Goal: Transaction & Acquisition: Subscribe to service/newsletter

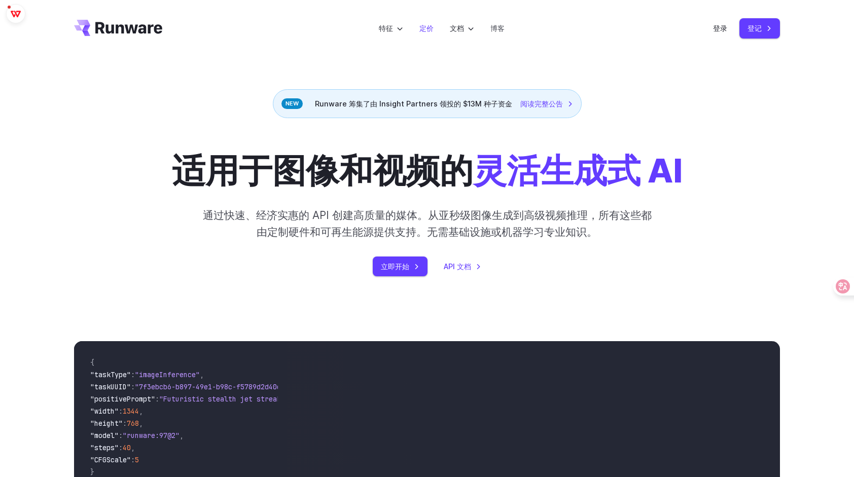
click at [431, 31] on link "定价" at bounding box center [426, 28] width 14 height 12
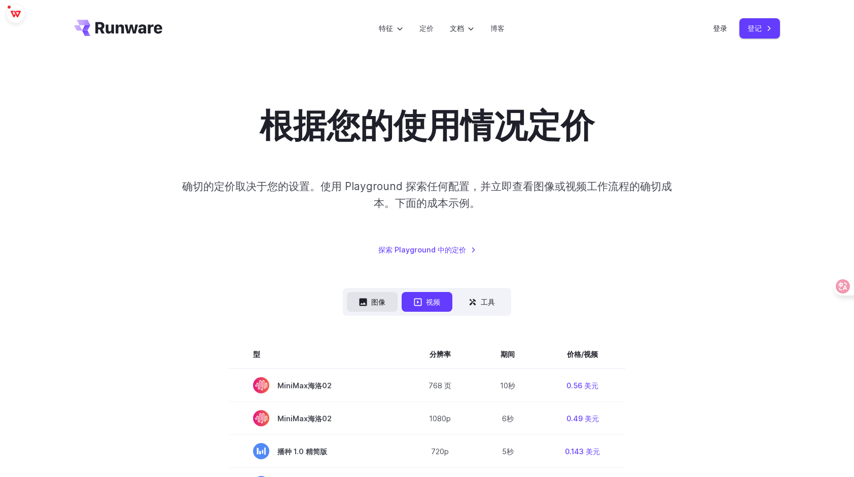
click at [371, 306] on font "图像" at bounding box center [378, 302] width 14 height 12
click at [371, 300] on font "图像" at bounding box center [378, 302] width 14 height 12
click at [427, 303] on font "视频" at bounding box center [433, 302] width 14 height 12
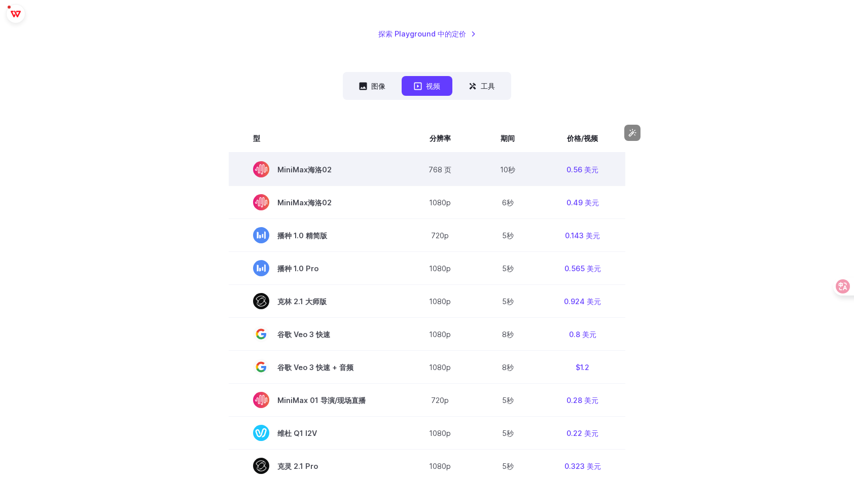
scroll to position [152, 0]
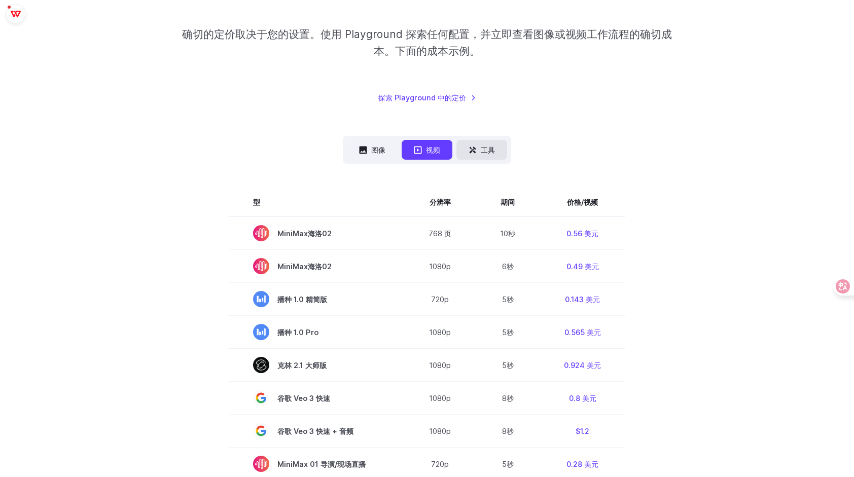
click at [485, 159] on button "工具" at bounding box center [481, 150] width 51 height 20
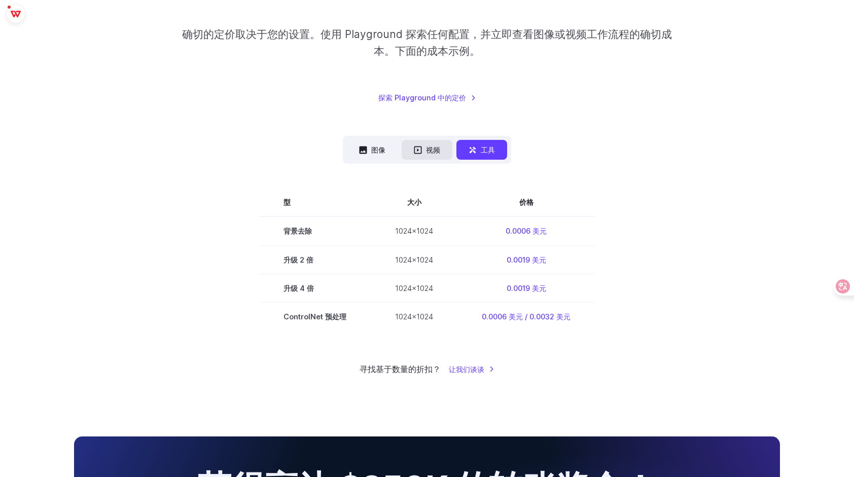
click at [430, 154] on font "视频" at bounding box center [433, 150] width 14 height 12
click at [428, 151] on font "视频" at bounding box center [433, 150] width 14 height 12
click at [369, 149] on button "图像" at bounding box center [372, 150] width 51 height 20
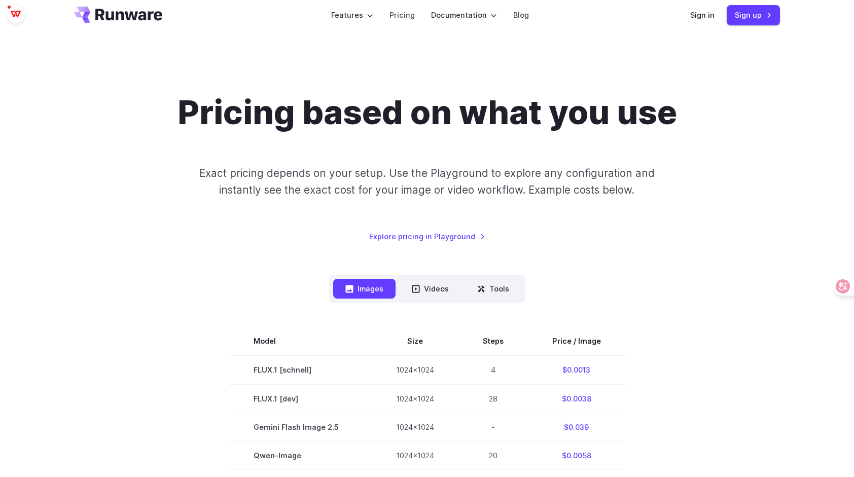
scroll to position [0, 0]
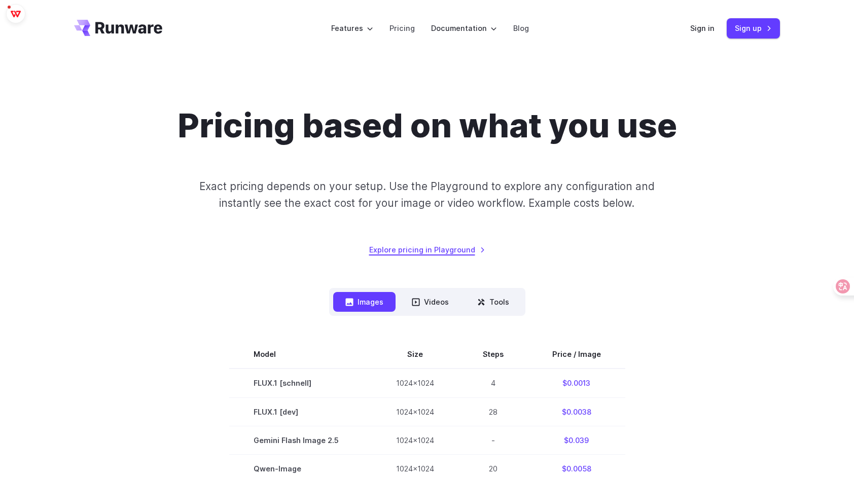
click at [458, 251] on link "Explore pricing in Playground" at bounding box center [427, 250] width 116 height 12
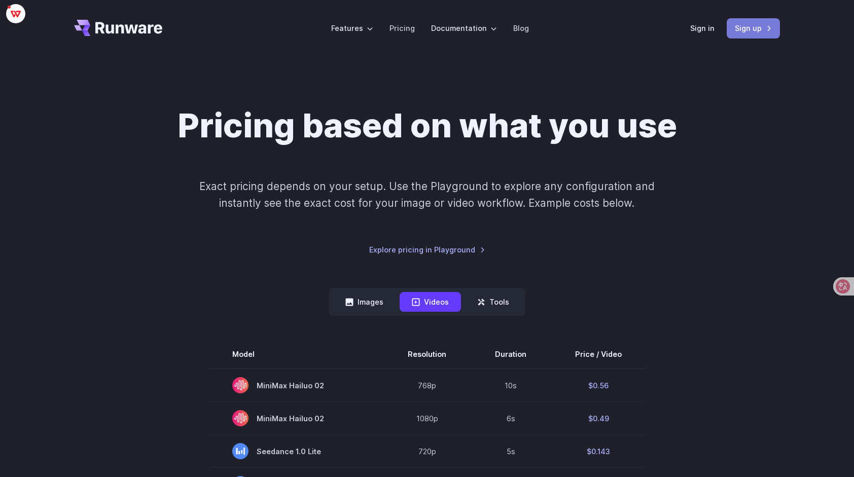
click at [774, 29] on link "Sign up" at bounding box center [752, 28] width 53 height 20
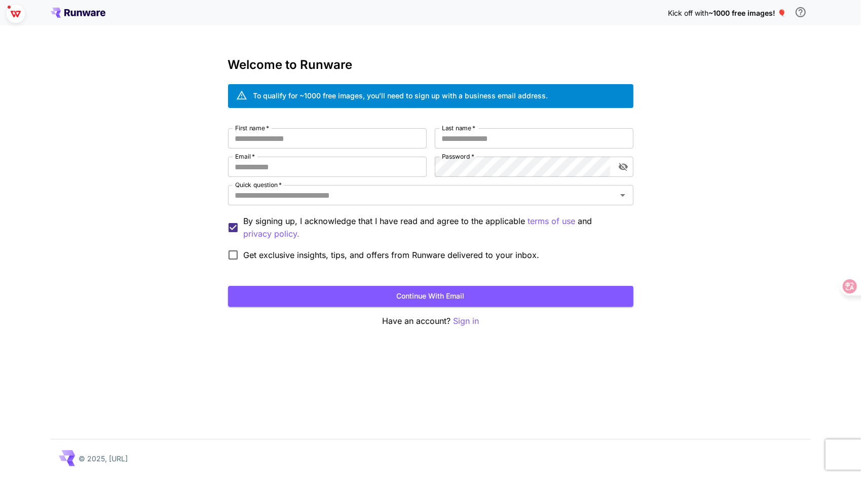
click at [610, 9] on div "Kick off with ~1000 free images! 🎈" at bounding box center [431, 12] width 760 height 21
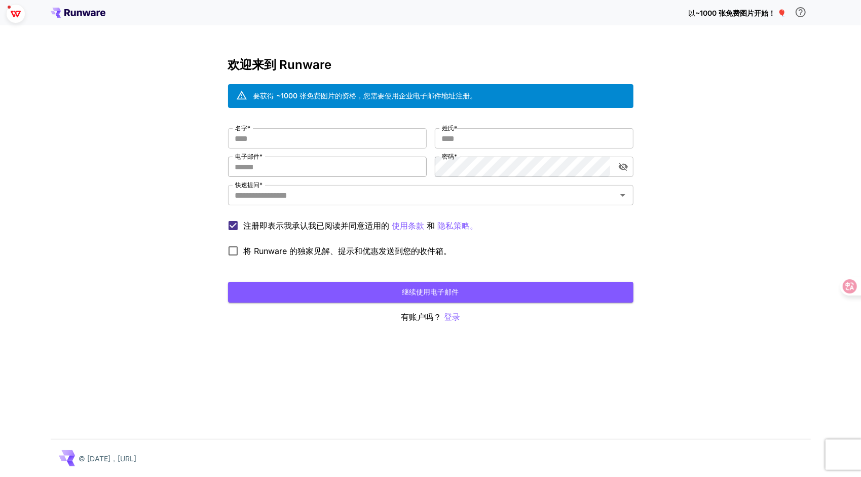
click at [293, 168] on input "电子邮件 *" at bounding box center [327, 167] width 199 height 20
paste input "**********"
type input "**********"
click at [322, 140] on input "名字 *" at bounding box center [327, 138] width 199 height 20
type input "****"
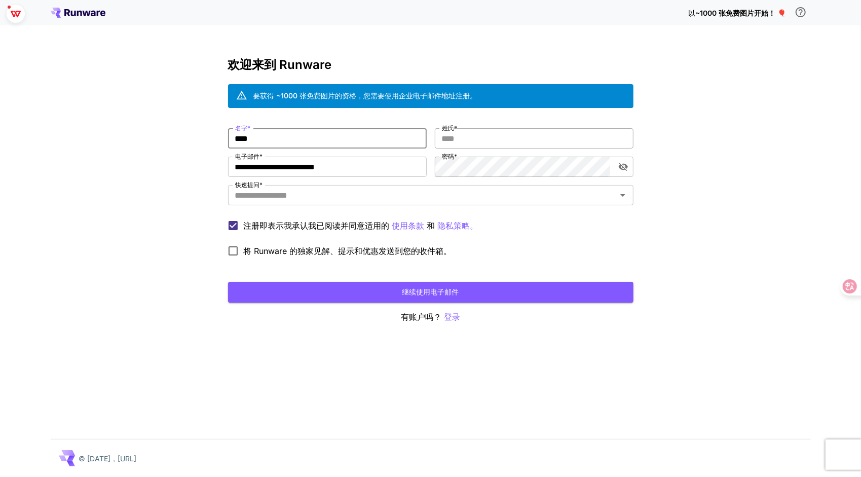
click at [504, 141] on input "姓氏 *" at bounding box center [534, 138] width 199 height 20
type input "****"
click at [306, 192] on input "快速提问 *" at bounding box center [422, 195] width 383 height 14
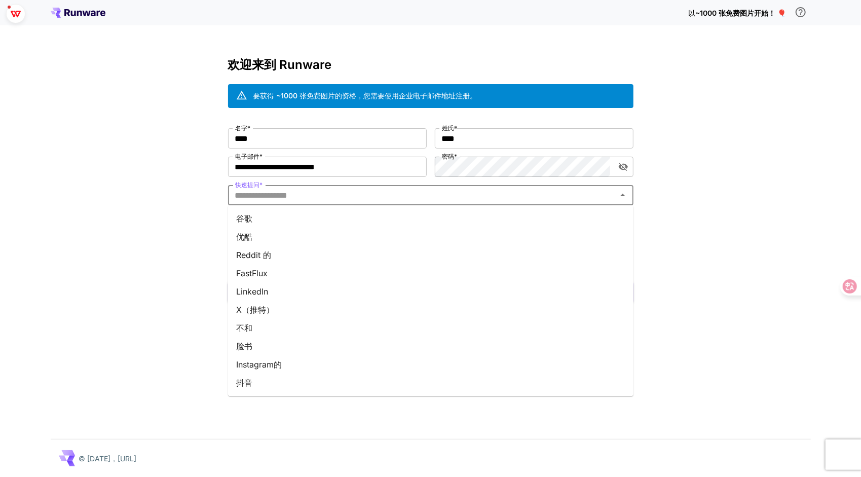
click at [331, 380] on li "抖音" at bounding box center [431, 383] width 406 height 18
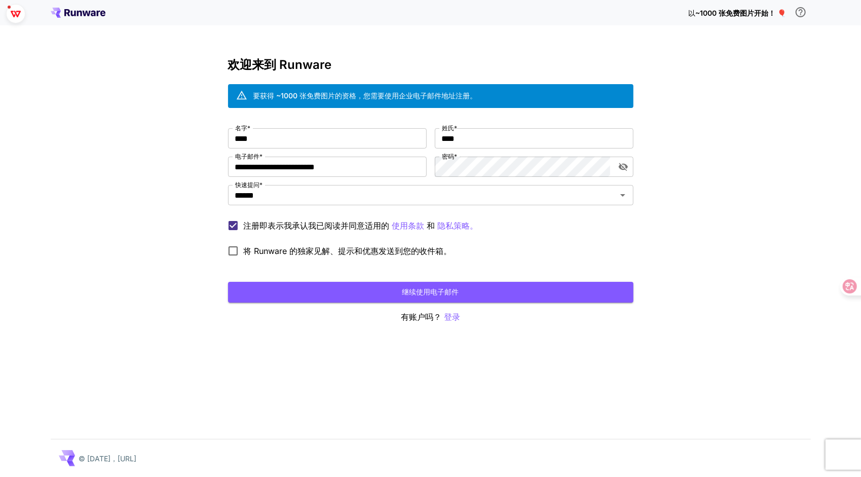
click at [263, 247] on span "将 Runware 的独家见解、提示和优惠发送到您的收件箱。" at bounding box center [348, 251] width 208 height 12
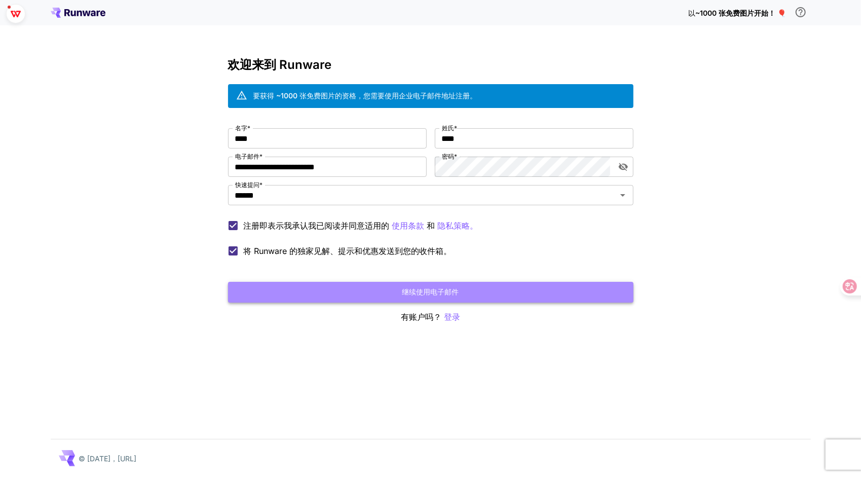
click at [442, 291] on font "继续使用电子邮件" at bounding box center [431, 292] width 57 height 13
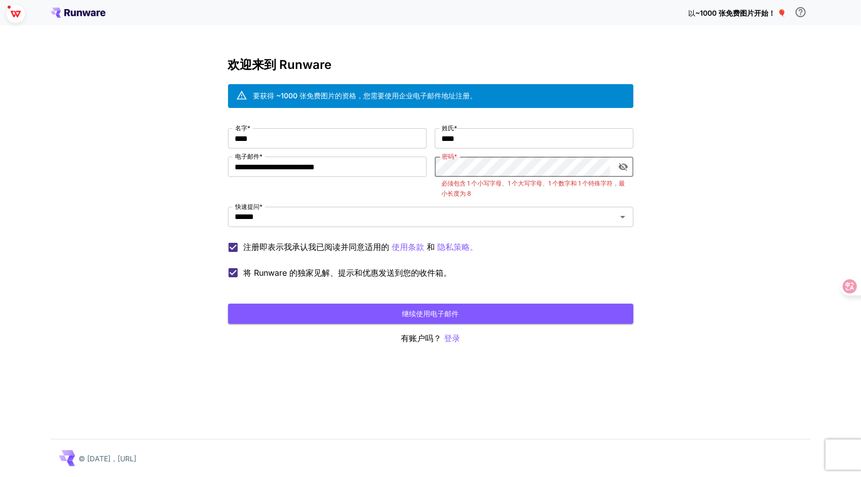
click at [431, 166] on div "**********" at bounding box center [431, 205] width 406 height 155
click at [621, 169] on icon "切换密码可见性" at bounding box center [623, 167] width 10 height 10
click at [410, 172] on div "**********" at bounding box center [431, 205] width 406 height 155
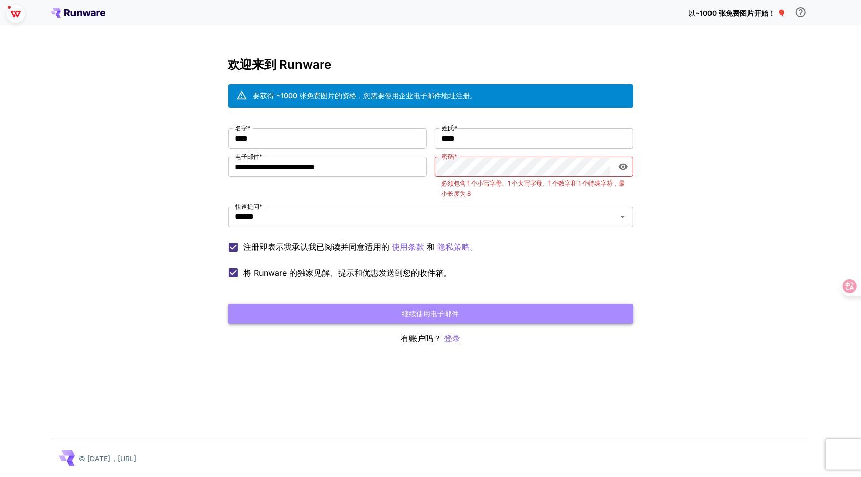
click at [451, 311] on font "继续使用电子邮件" at bounding box center [431, 314] width 57 height 13
click at [432, 319] on font "继续使用电子邮件" at bounding box center [431, 314] width 57 height 13
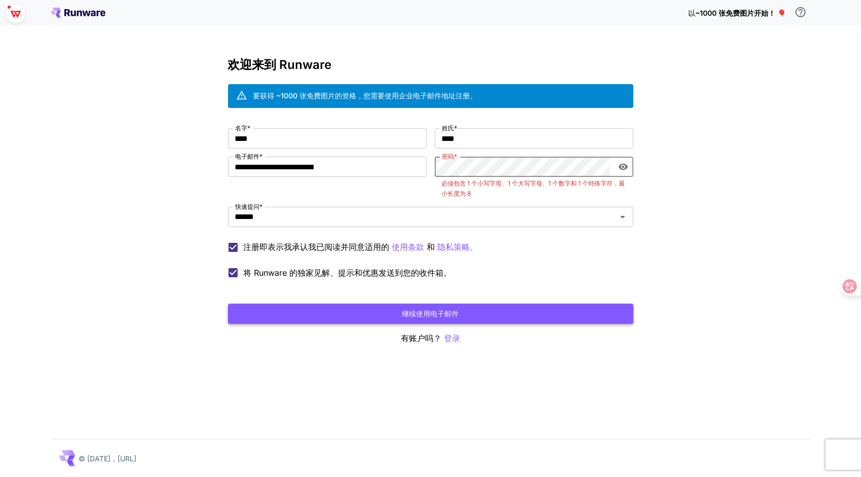
click at [432, 319] on font "继续使用电子邮件" at bounding box center [431, 314] width 57 height 13
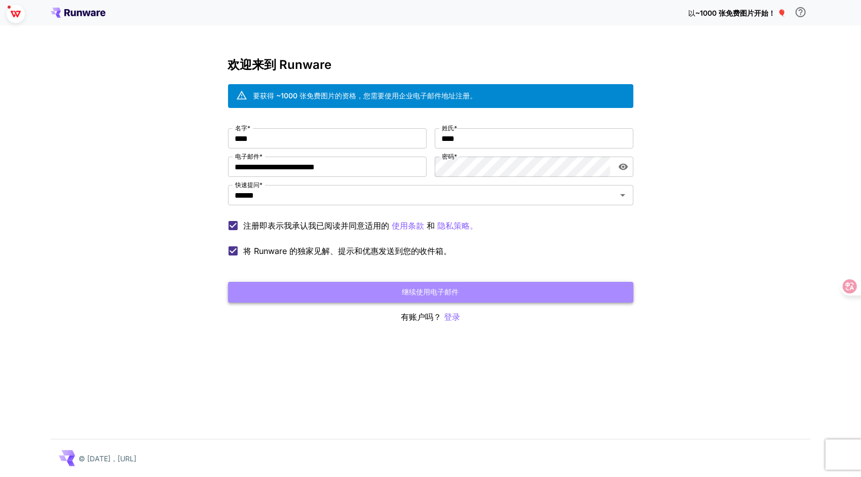
click at [447, 296] on font "继续使用电子邮件" at bounding box center [431, 292] width 57 height 13
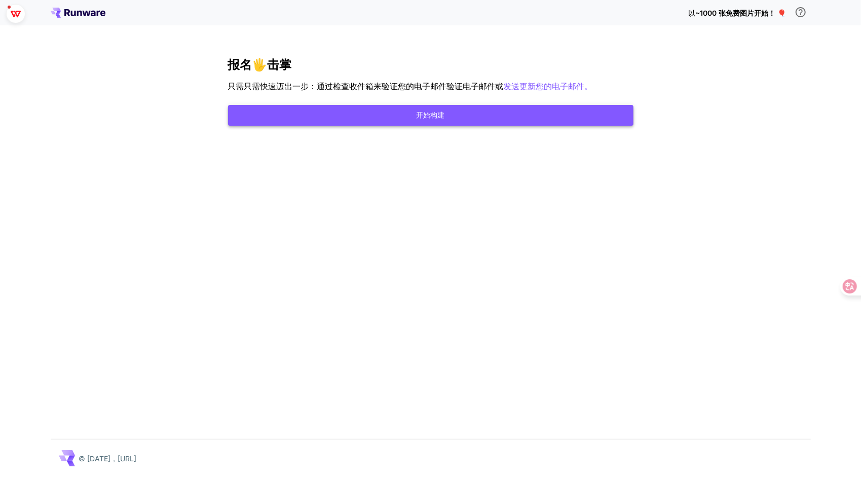
click at [421, 117] on button "开始构建" at bounding box center [431, 115] width 406 height 21
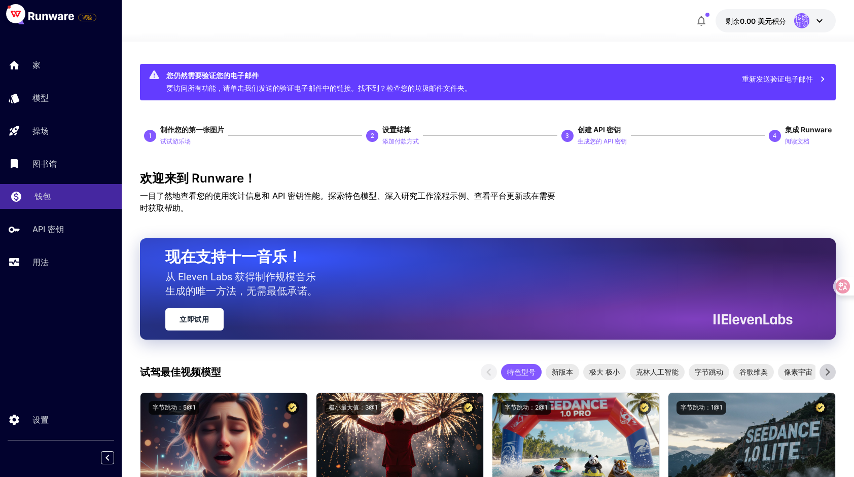
click at [54, 197] on div "钱包" at bounding box center [73, 196] width 79 height 12
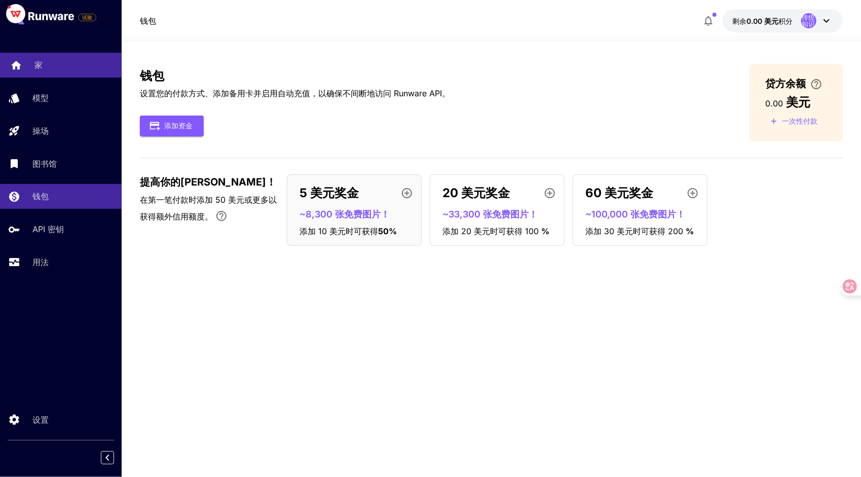
click at [63, 67] on div "家" at bounding box center [73, 65] width 79 height 12
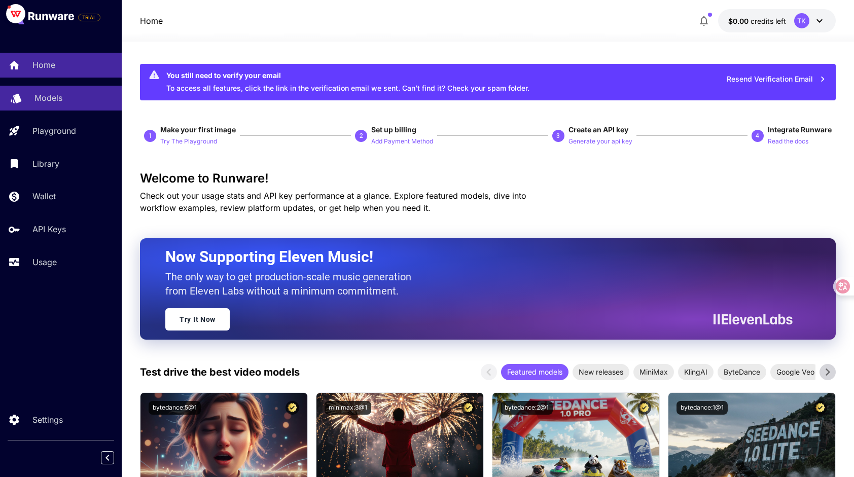
click at [67, 100] on div "Models" at bounding box center [73, 98] width 79 height 12
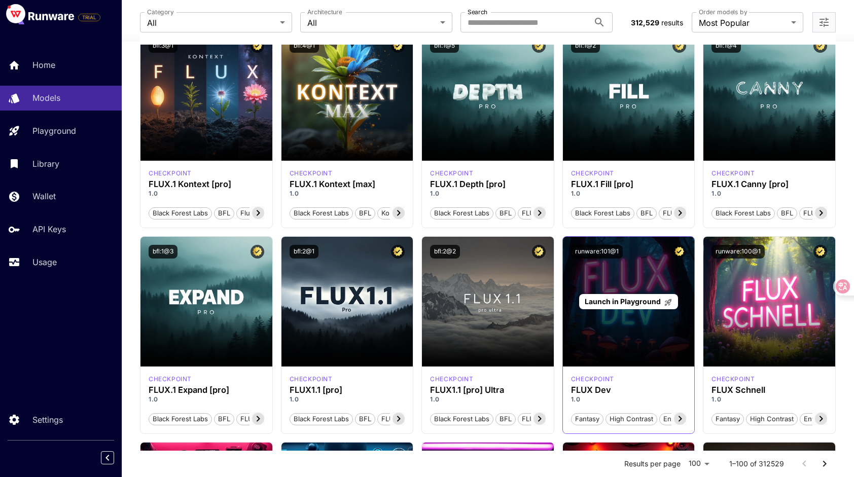
scroll to position [253, 0]
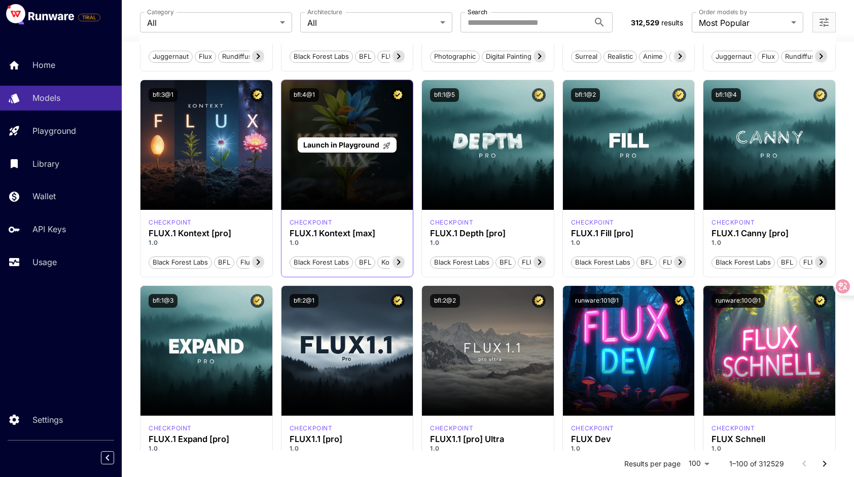
click at [368, 185] on div "Launch in Playground" at bounding box center [347, 145] width 132 height 130
click at [342, 143] on span "Launch in Playground" at bounding box center [341, 144] width 76 height 9
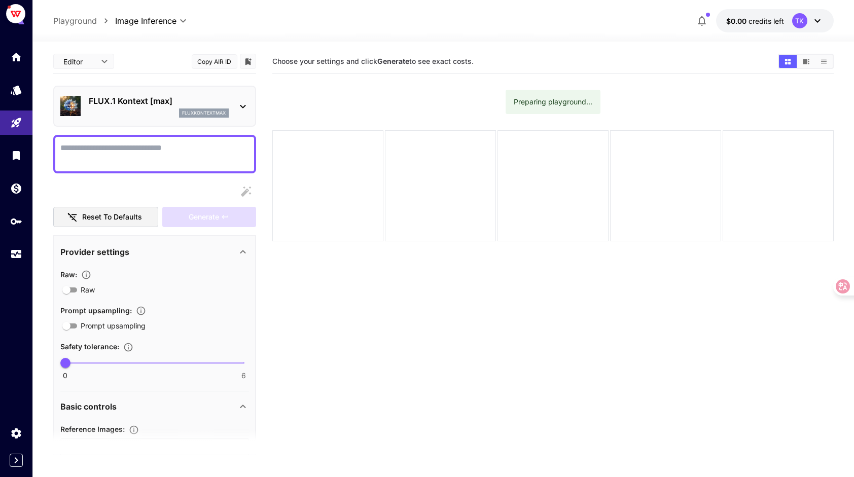
click at [111, 146] on textarea "Raw" at bounding box center [154, 154] width 189 height 24
click at [819, 19] on icon at bounding box center [817, 21] width 6 height 4
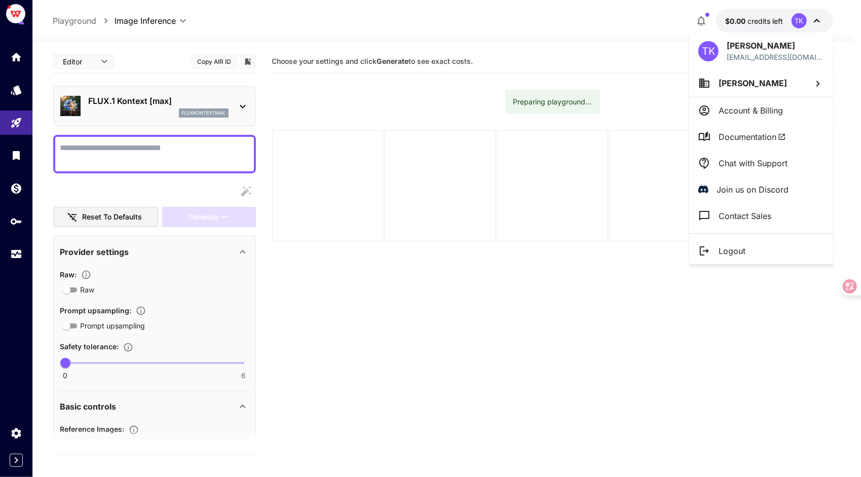
click at [775, 21] on div at bounding box center [430, 238] width 861 height 477
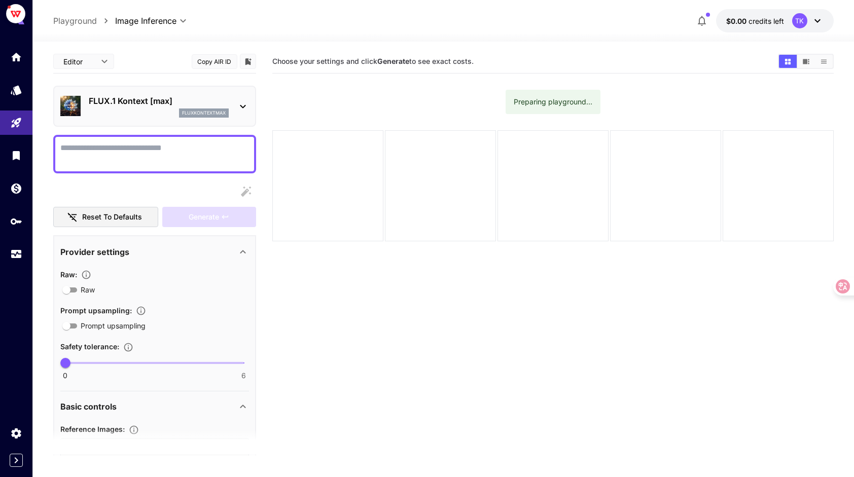
click at [806, 21] on div "TK" at bounding box center [799, 20] width 15 height 15
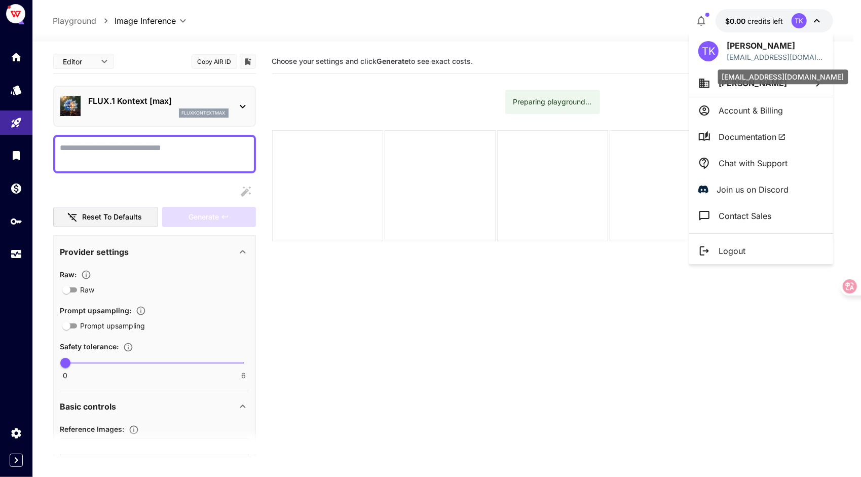
click at [780, 58] on p "nu4r4p97au@am.jakartam.com" at bounding box center [775, 57] width 97 height 11
click at [167, 144] on div at bounding box center [430, 238] width 861 height 477
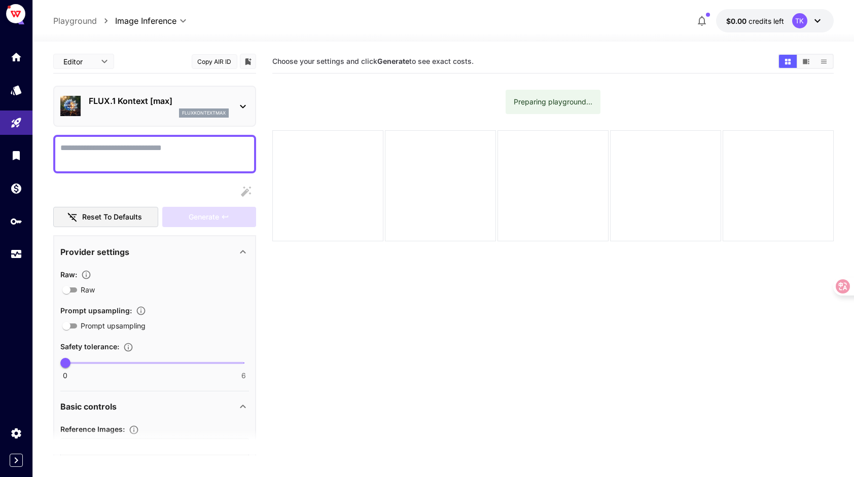
click at [156, 151] on textarea "Raw" at bounding box center [154, 154] width 189 height 24
type textarea "*****"
click at [226, 216] on div "Generate" at bounding box center [208, 217] width 93 height 21
click at [530, 107] on div "Preparing playground..." at bounding box center [553, 102] width 79 height 18
click at [209, 151] on textarea "*****" at bounding box center [154, 154] width 189 height 24
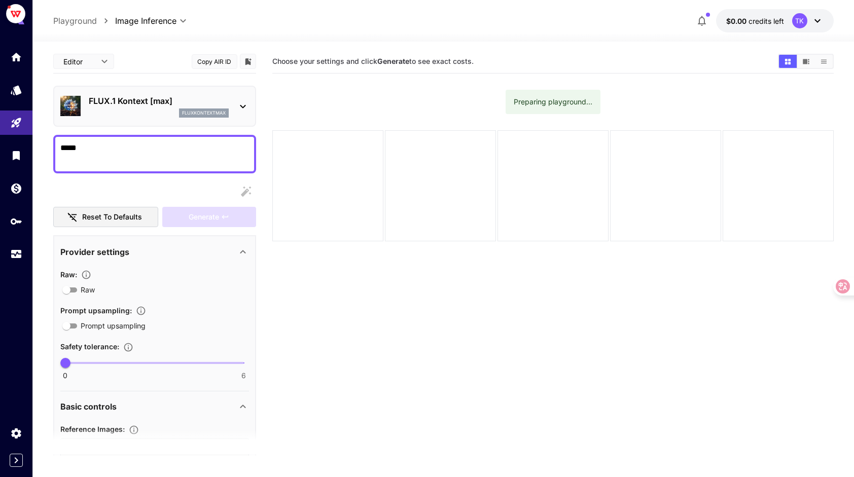
click at [230, 224] on div "Generate" at bounding box center [208, 217] width 93 height 21
click at [229, 224] on div "Generate" at bounding box center [208, 217] width 93 height 21
click at [119, 218] on button "Reset to defaults" at bounding box center [105, 217] width 105 height 21
click at [223, 221] on div "Generate" at bounding box center [208, 217] width 93 height 21
click at [245, 219] on div "Generate" at bounding box center [208, 217] width 93 height 21
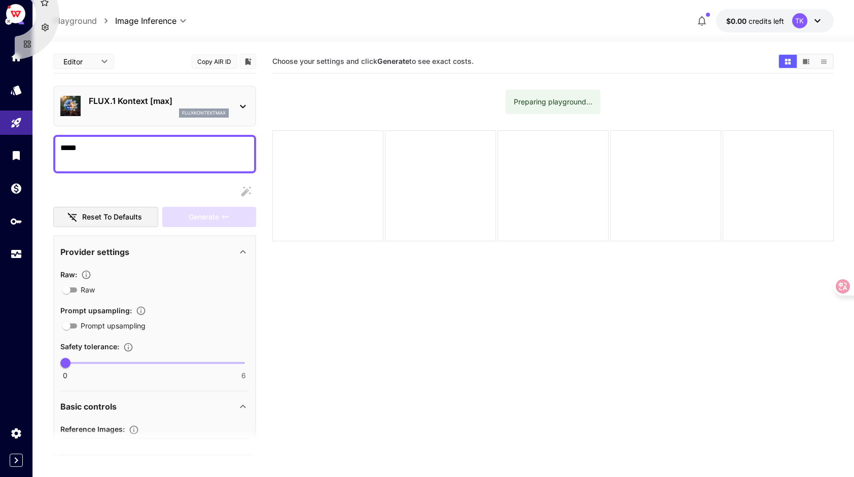
click at [9, 22] on img at bounding box center [9, 21] width 8 height 8
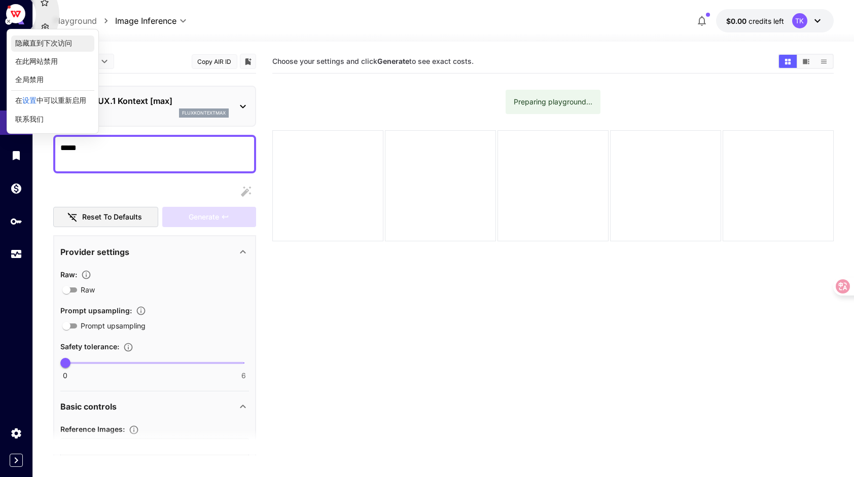
click at [34, 45] on button "隐藏直到下次访问" at bounding box center [52, 43] width 83 height 16
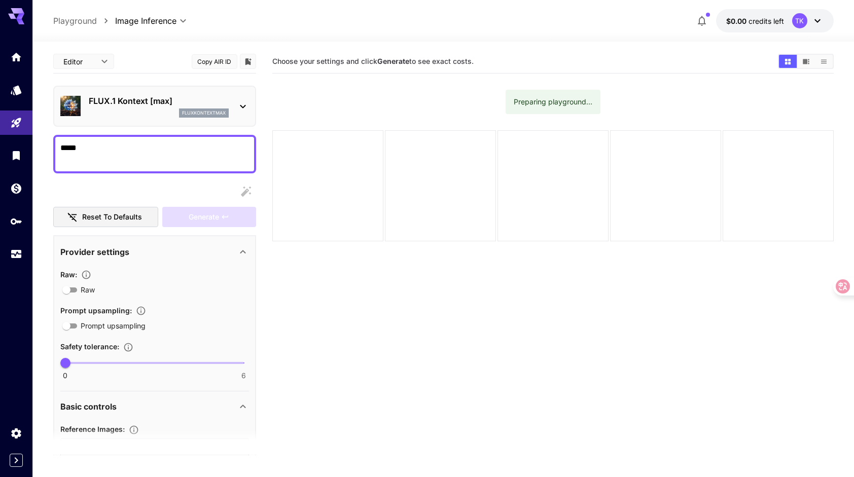
click at [16, 20] on icon at bounding box center [16, 16] width 16 height 16
click at [705, 21] on icon "button" at bounding box center [702, 21] width 12 height 12
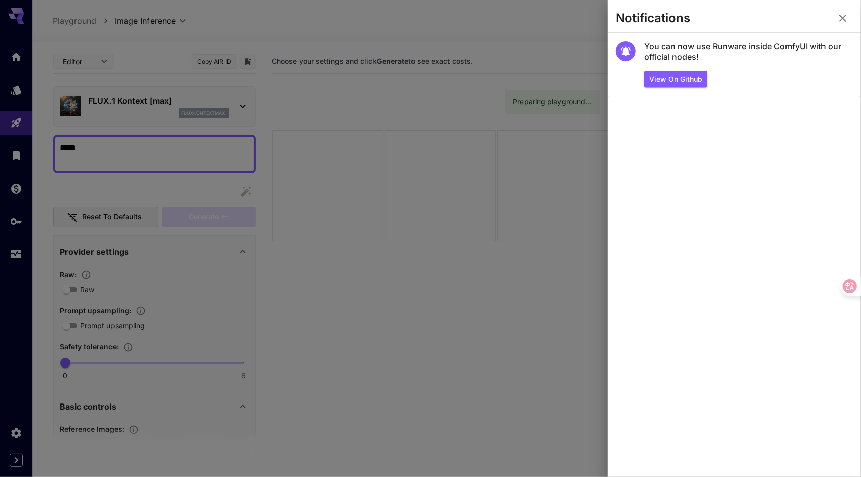
click at [279, 27] on div at bounding box center [430, 238] width 861 height 477
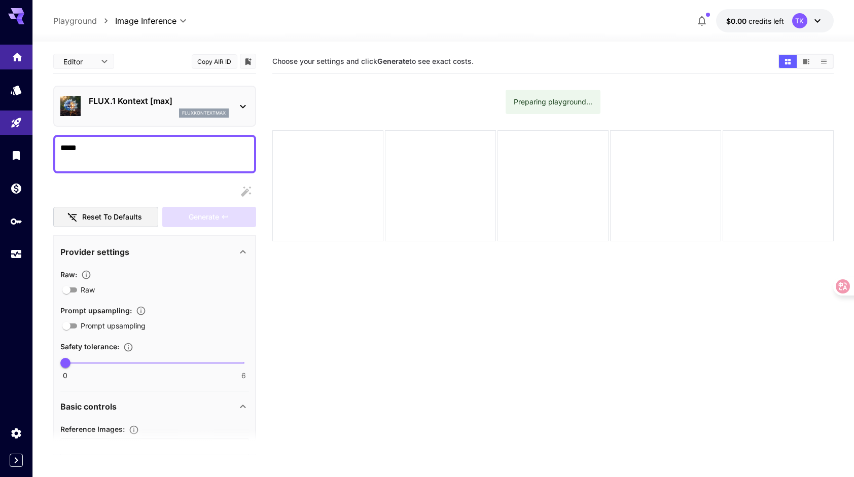
click at [4, 60] on link at bounding box center [16, 57] width 32 height 25
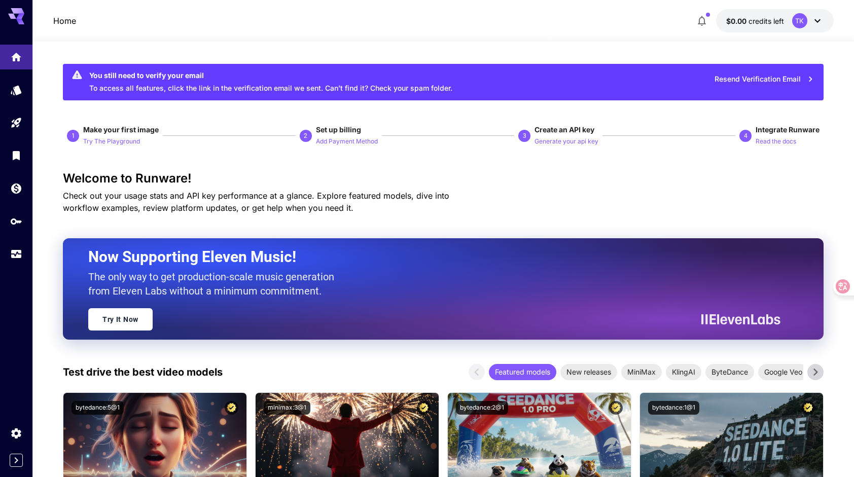
click at [796, 80] on button "Resend Verification Email" at bounding box center [764, 79] width 111 height 21
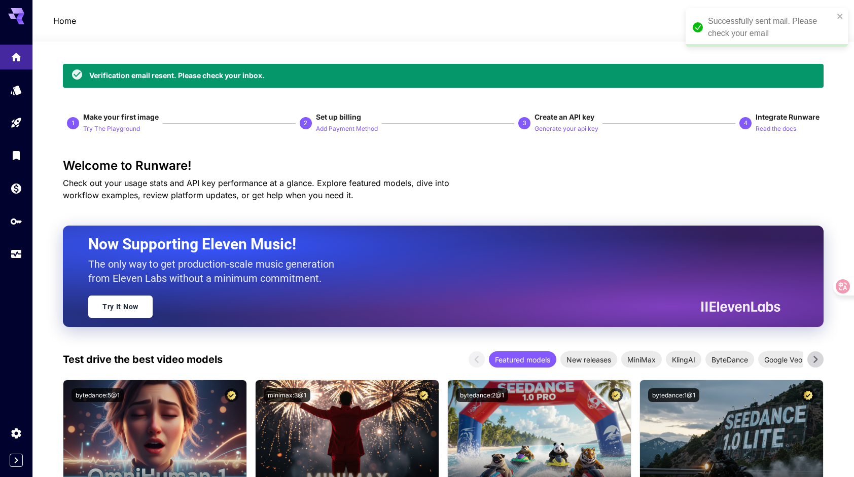
click at [695, 82] on div "Verification email resent. Please check your inbox." at bounding box center [443, 76] width 760 height 24
click at [776, 26] on div "Successfully sent mail. Please check your email" at bounding box center [771, 27] width 126 height 24
click at [704, 22] on icon "button" at bounding box center [702, 21] width 8 height 10
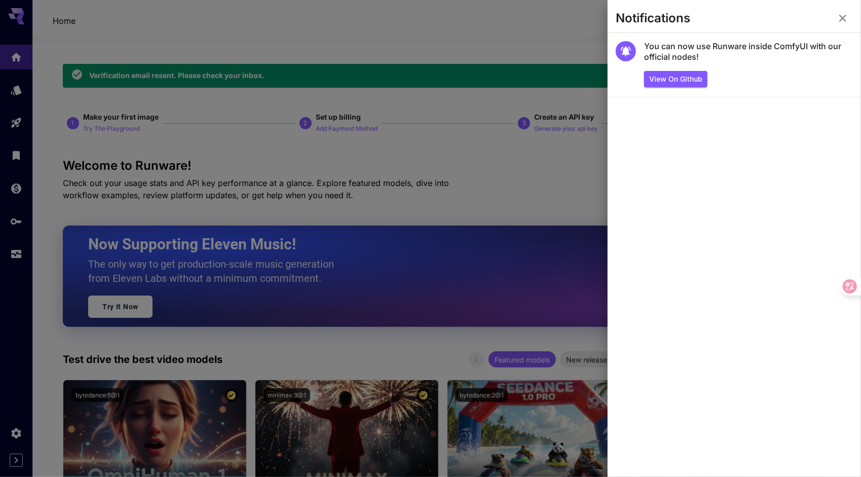
drag, startPoint x: 593, startPoint y: 16, endPoint x: 605, endPoint y: 17, distance: 12.3
click at [593, 16] on div at bounding box center [430, 238] width 861 height 477
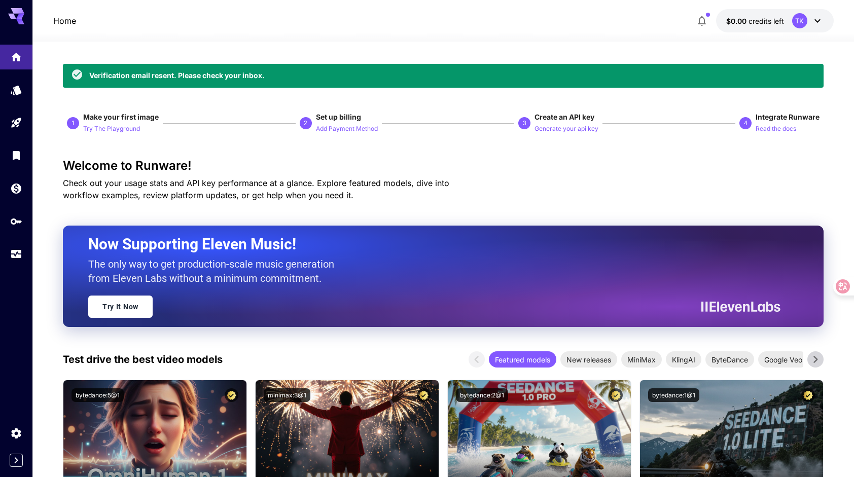
click at [810, 20] on div "TK" at bounding box center [807, 20] width 31 height 15
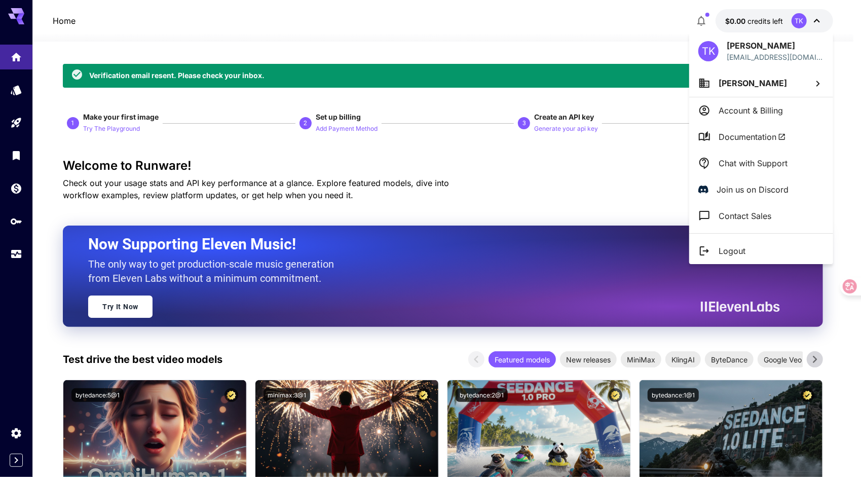
click at [619, 65] on div at bounding box center [430, 238] width 861 height 477
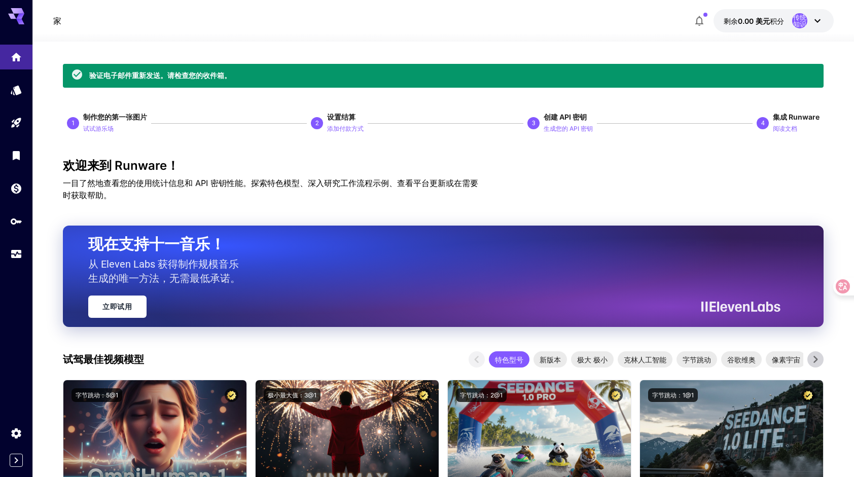
drag, startPoint x: 233, startPoint y: 77, endPoint x: 392, endPoint y: 82, distance: 159.3
click at [237, 78] on div "验证电子邮件重新发送。请检查您的收件箱。" at bounding box center [443, 76] width 760 height 24
click at [809, 80] on div "验证电子邮件重新发送。请检查您的收件箱。" at bounding box center [443, 76] width 760 height 24
click at [766, 18] on span "0.00 美元" at bounding box center [754, 21] width 32 height 9
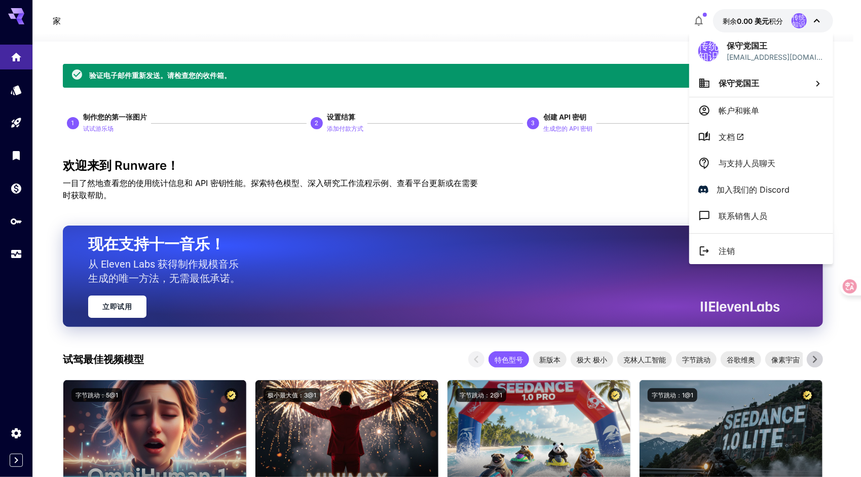
click at [599, 153] on div at bounding box center [430, 238] width 861 height 477
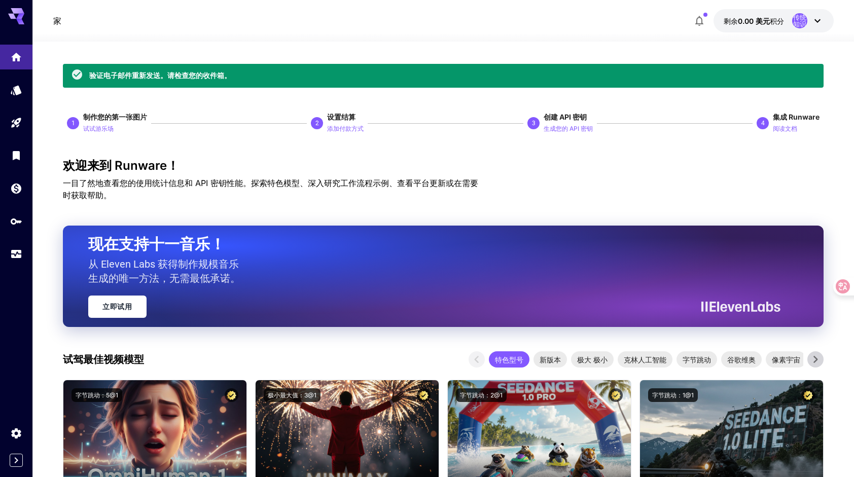
click at [196, 79] on div "验证电子邮件重新发送。请检查您的收件箱。" at bounding box center [160, 75] width 142 height 11
click at [89, 76] on div "验证电子邮件重新发送。请检查您的收件箱。" at bounding box center [443, 76] width 760 height 24
click at [812, 15] on icon at bounding box center [817, 21] width 12 height 12
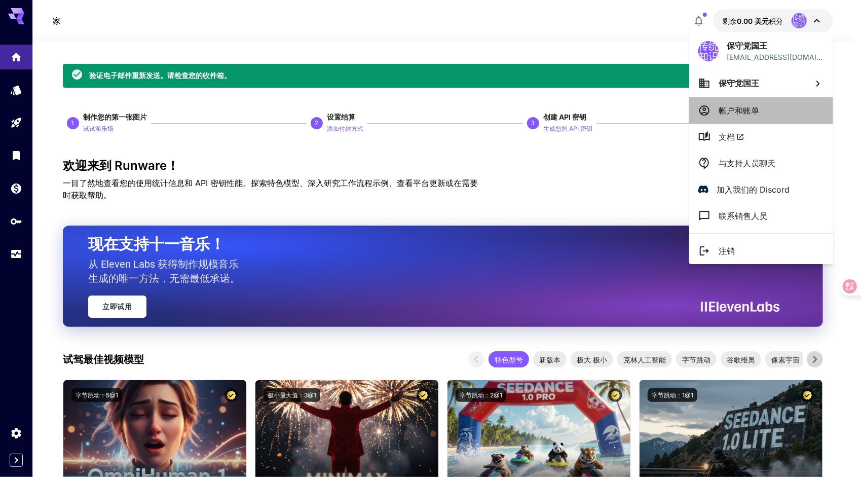
click at [747, 111] on p "帐户和账单" at bounding box center [739, 110] width 41 height 12
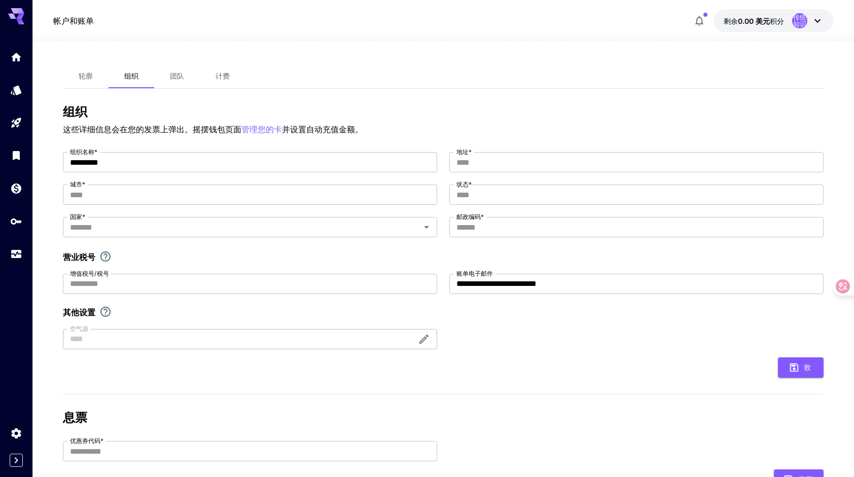
click at [217, 81] on button "计费" at bounding box center [223, 76] width 46 height 24
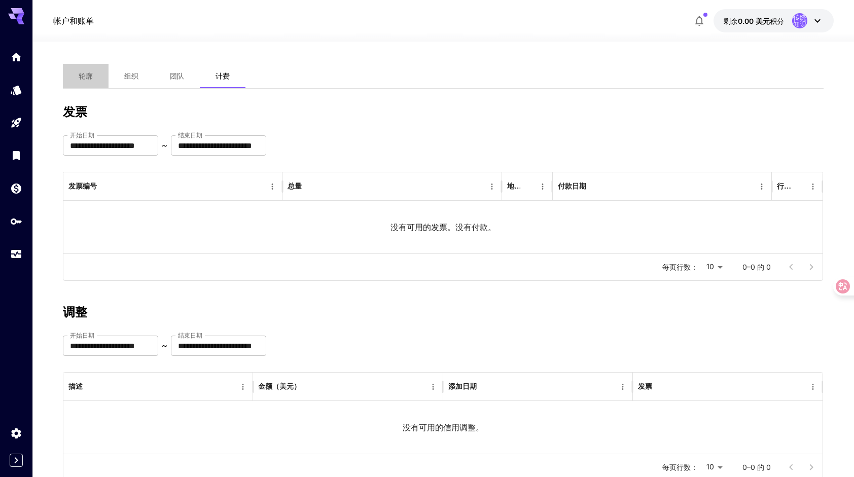
click at [76, 65] on button "轮廓" at bounding box center [86, 76] width 46 height 24
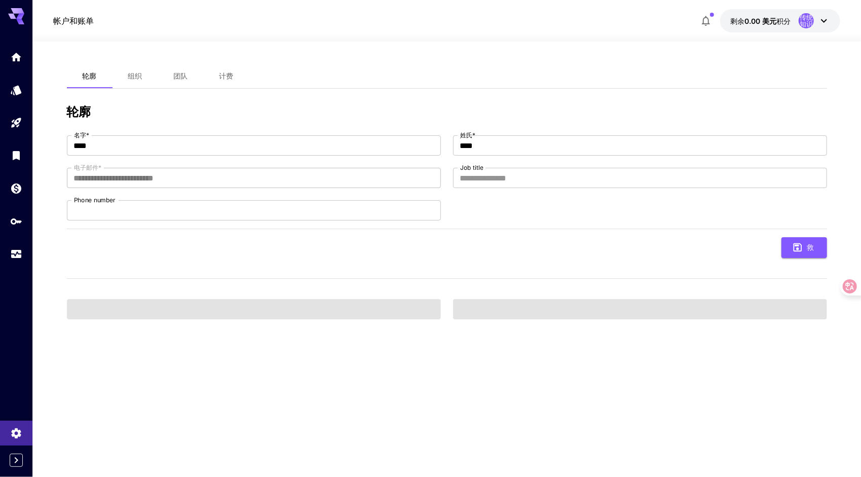
click at [89, 73] on span "轮廓" at bounding box center [90, 75] width 14 height 9
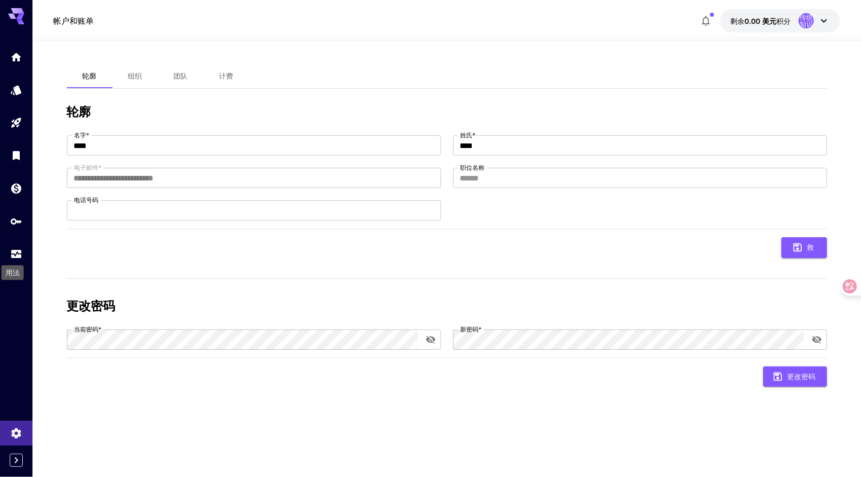
click at [16, 259] on div "用法" at bounding box center [13, 269] width 24 height 23
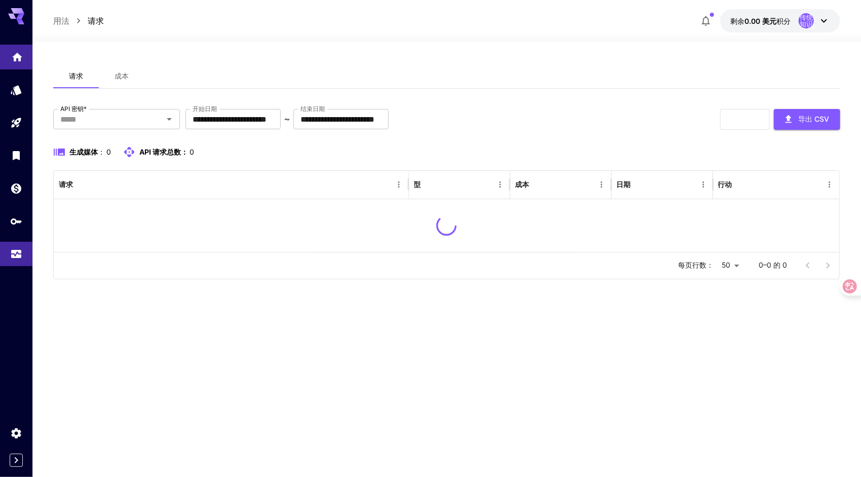
click at [16, 58] on icon "家" at bounding box center [17, 54] width 12 height 12
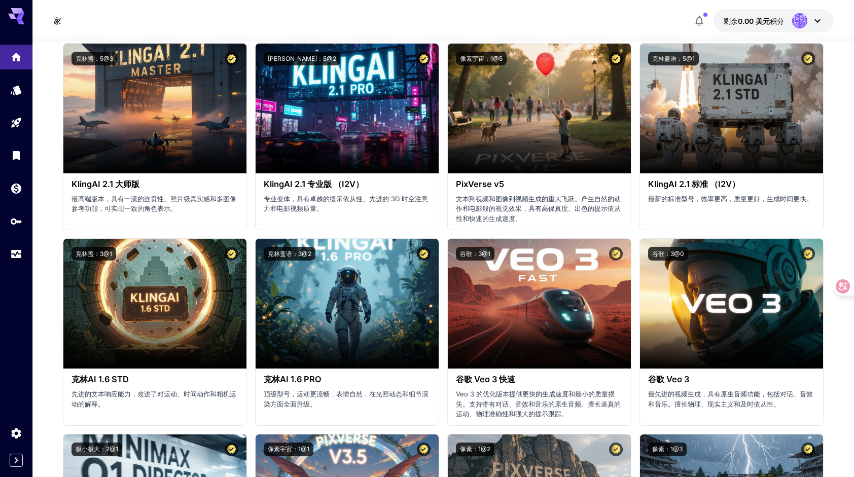
scroll to position [558, 0]
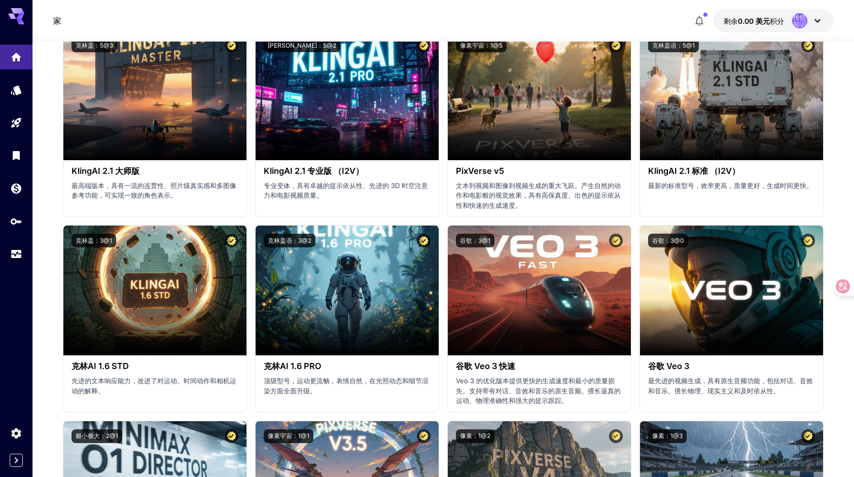
drag, startPoint x: 617, startPoint y: 6, endPoint x: 592, endPoint y: 0, distance: 26.1
click at [617, 6] on div "家 剩余 0.00 美元 积分 传统知识" at bounding box center [442, 21] width 821 height 42
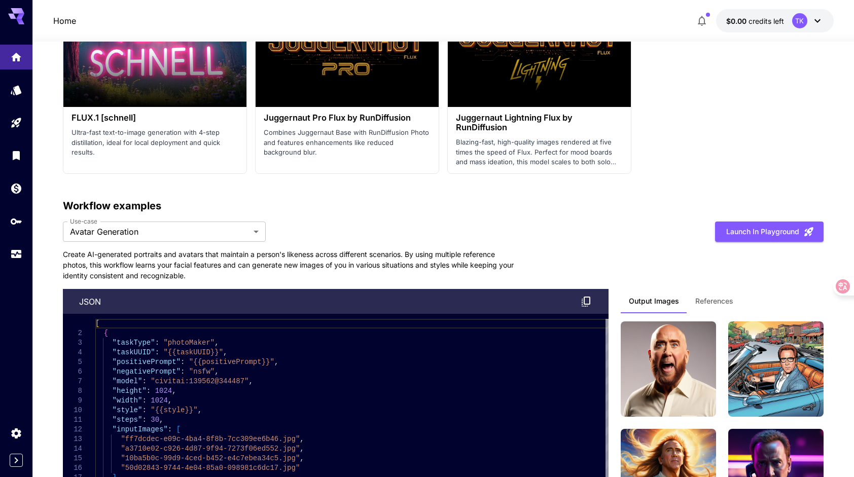
scroll to position [2687, 0]
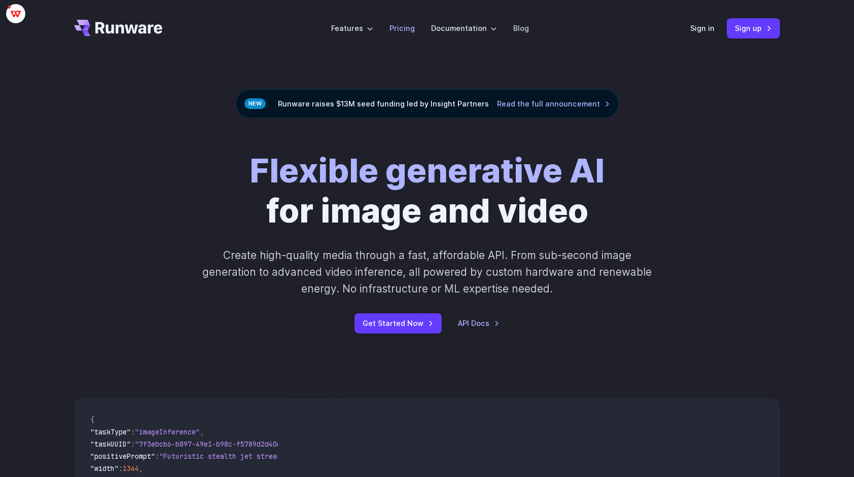
drag, startPoint x: 0, startPoint y: 0, endPoint x: 408, endPoint y: 30, distance: 409.2
click at [408, 30] on link "Pricing" at bounding box center [401, 28] width 25 height 12
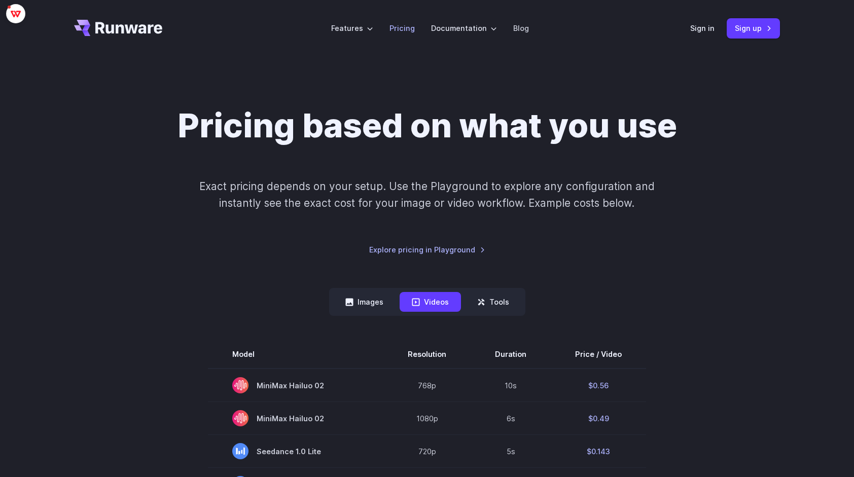
click at [400, 33] on link "Pricing" at bounding box center [401, 28] width 25 height 12
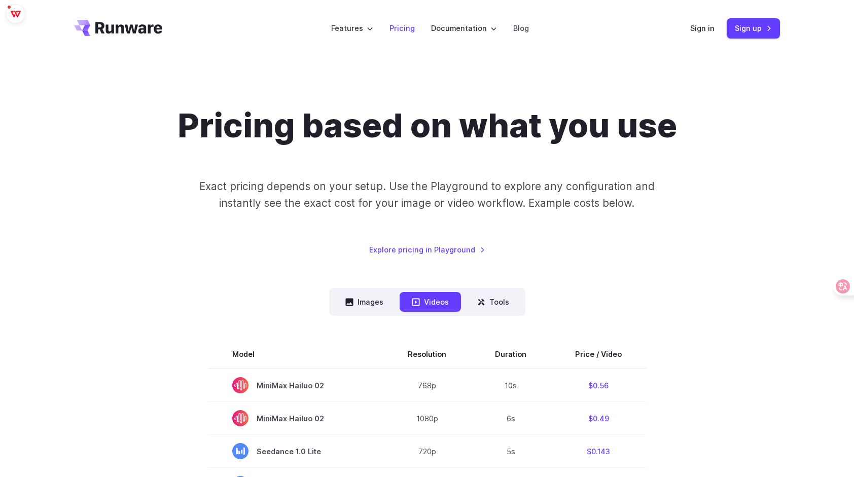
click at [409, 34] on li "Pricing" at bounding box center [402, 28] width 42 height 28
click at [405, 29] on link "Pricing" at bounding box center [401, 28] width 25 height 12
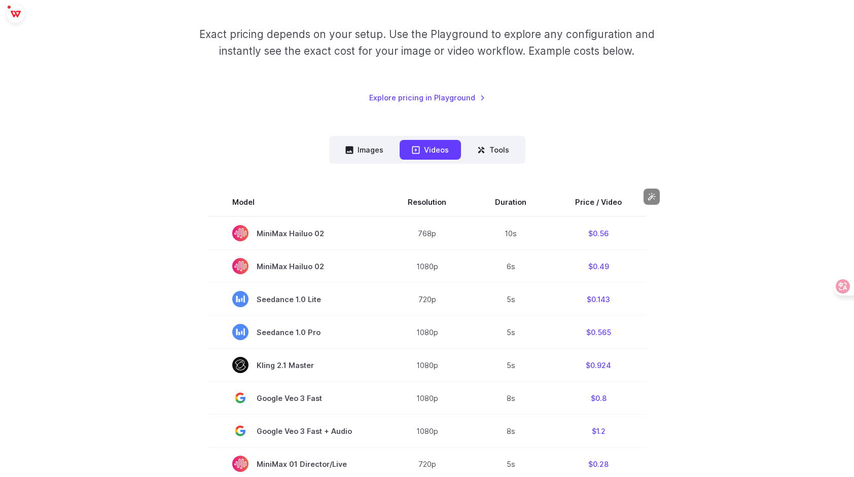
scroll to position [152, 0]
click at [361, 154] on button "Images" at bounding box center [364, 150] width 62 height 20
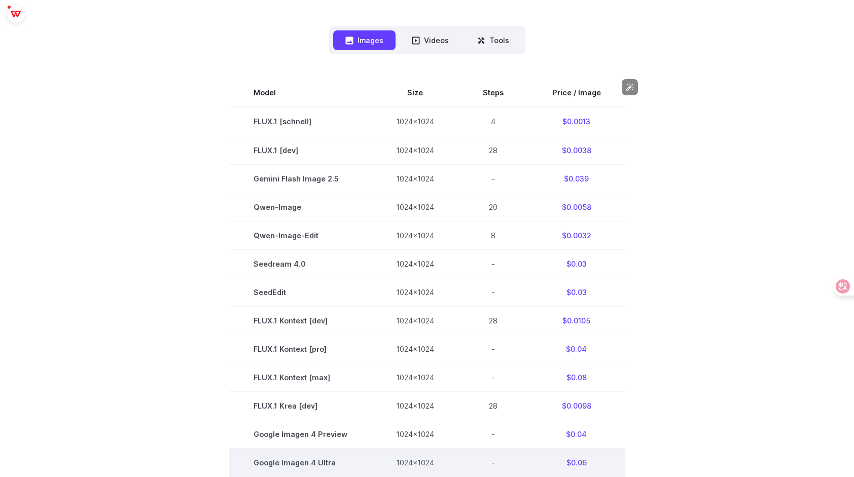
scroll to position [253, 0]
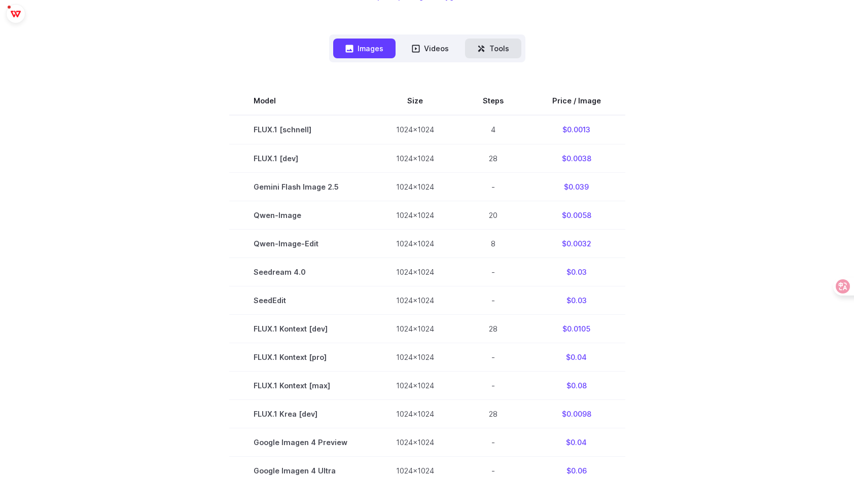
click at [506, 50] on button "Tools" at bounding box center [493, 49] width 56 height 20
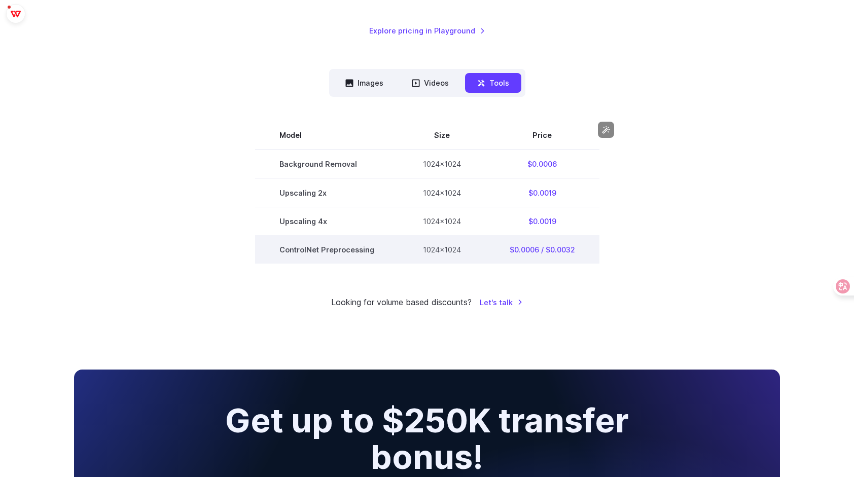
scroll to position [0, 0]
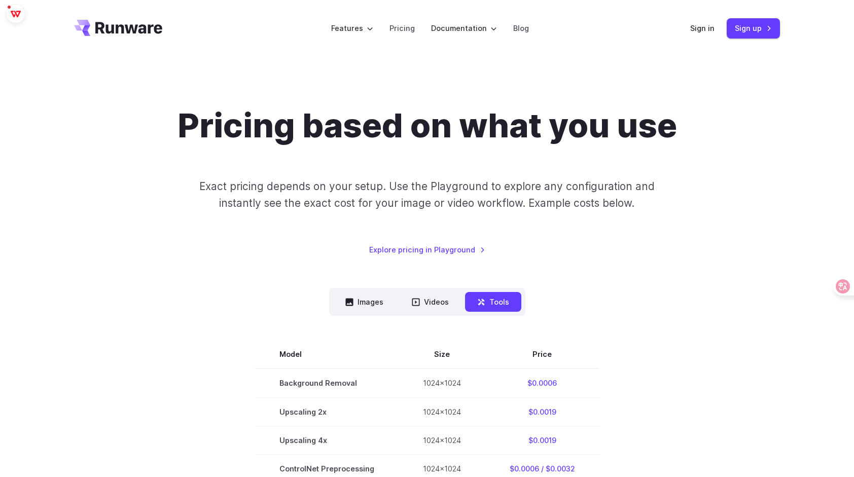
click at [161, 30] on icon "Go to /" at bounding box center [118, 28] width 88 height 16
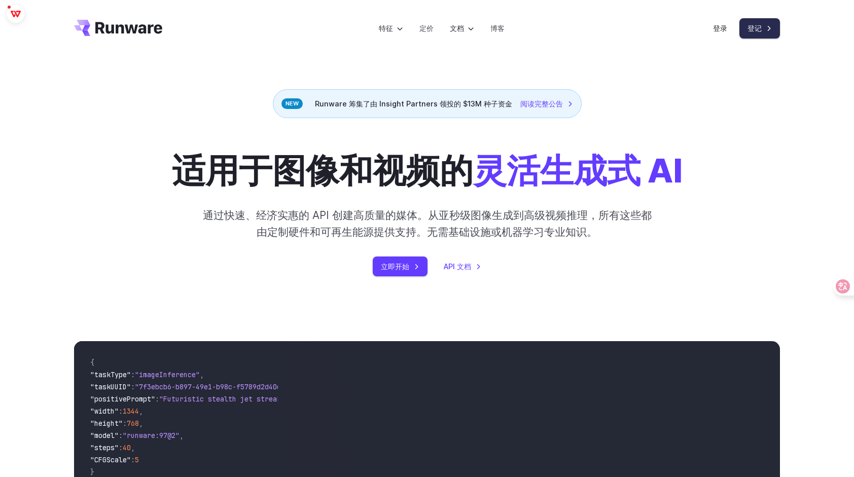
click at [765, 27] on link "登记" at bounding box center [759, 28] width 41 height 20
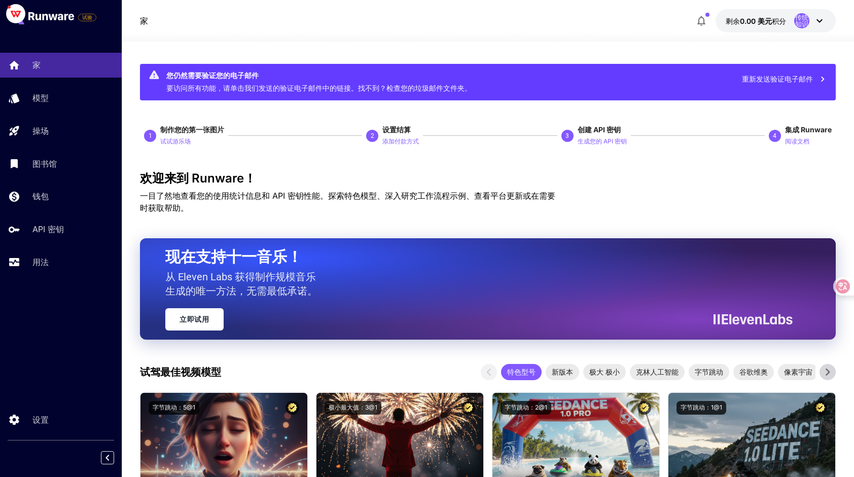
click at [808, 75] on font "重新发送验证电子邮件" at bounding box center [777, 79] width 71 height 13
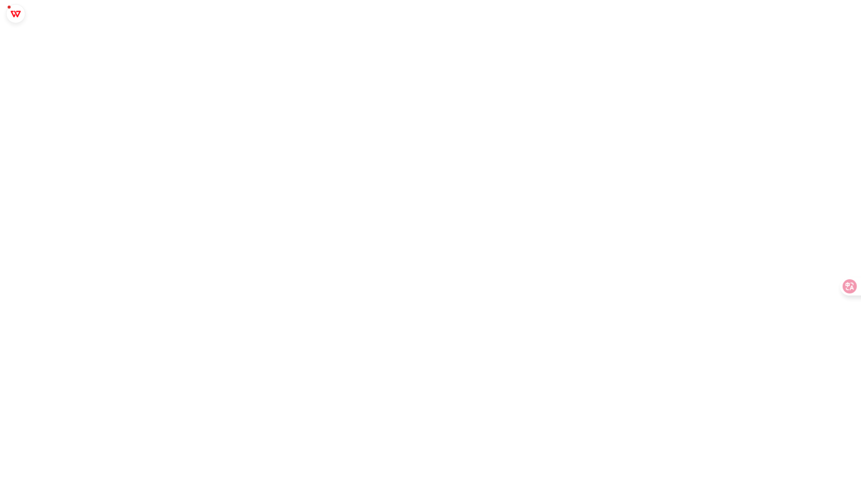
click at [560, 0] on html "在线打开 AI ×" at bounding box center [430, 0] width 861 height 0
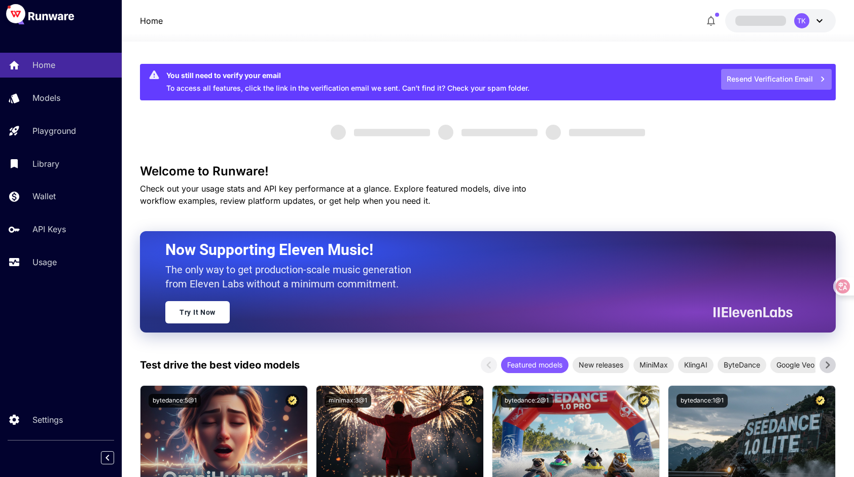
click at [759, 82] on button "Resend Verification Email" at bounding box center [776, 79] width 111 height 21
